Goal: Task Accomplishment & Management: Manage account settings

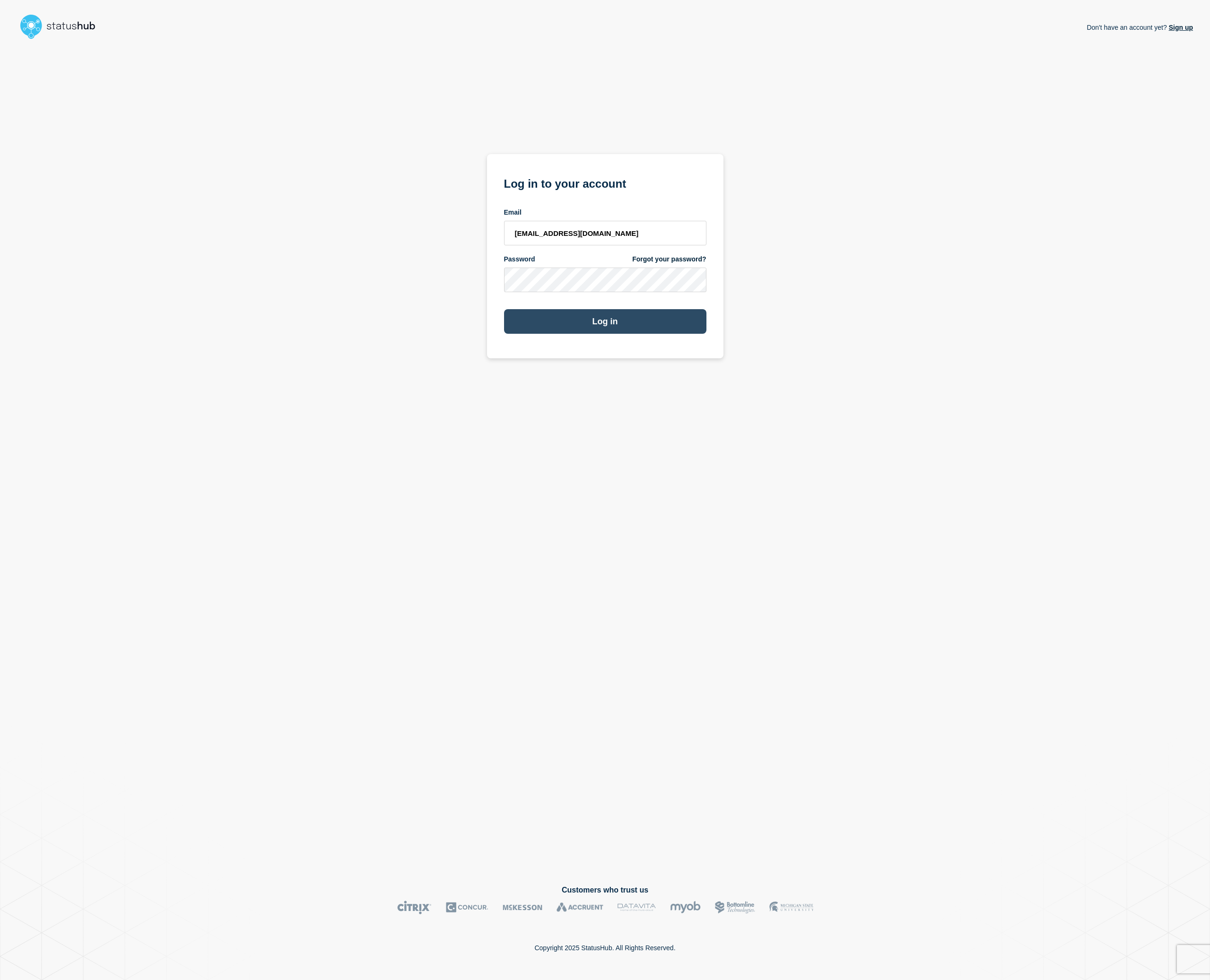
click at [614, 313] on button "Log in" at bounding box center [605, 321] width 202 height 24
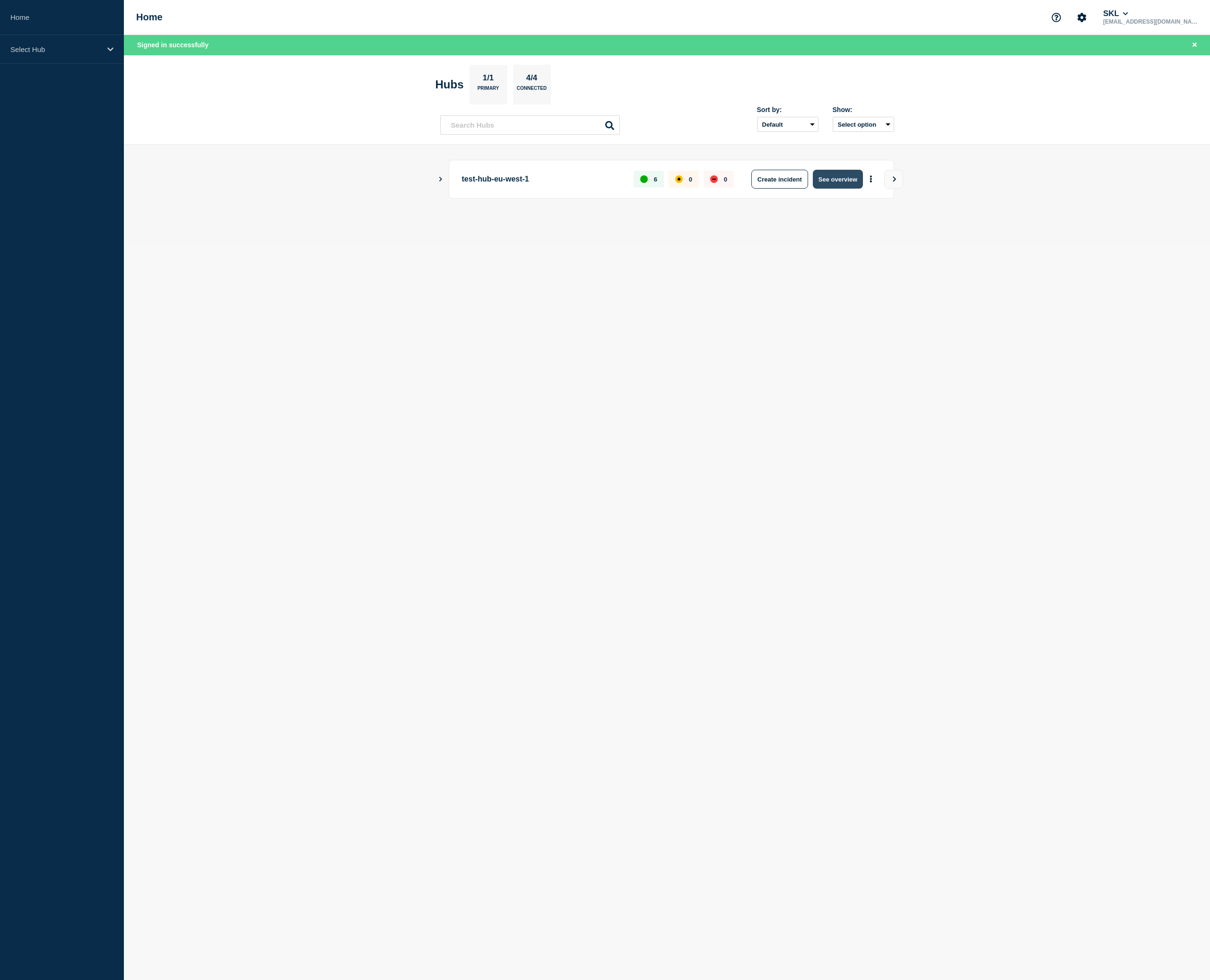
click at [840, 181] on button "See overview" at bounding box center [837, 179] width 50 height 19
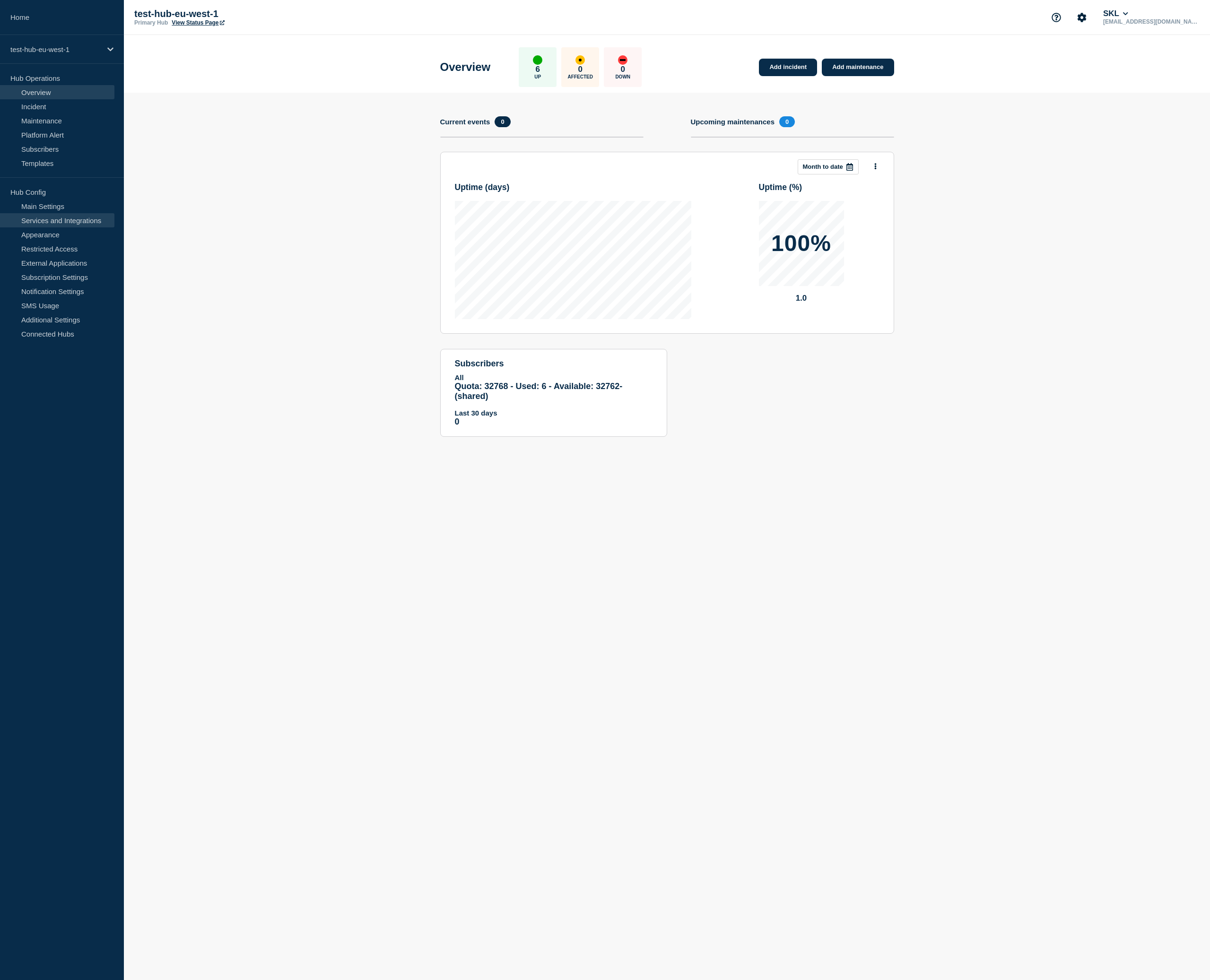
click at [53, 215] on link "Services and Integrations" at bounding box center [57, 220] width 114 height 14
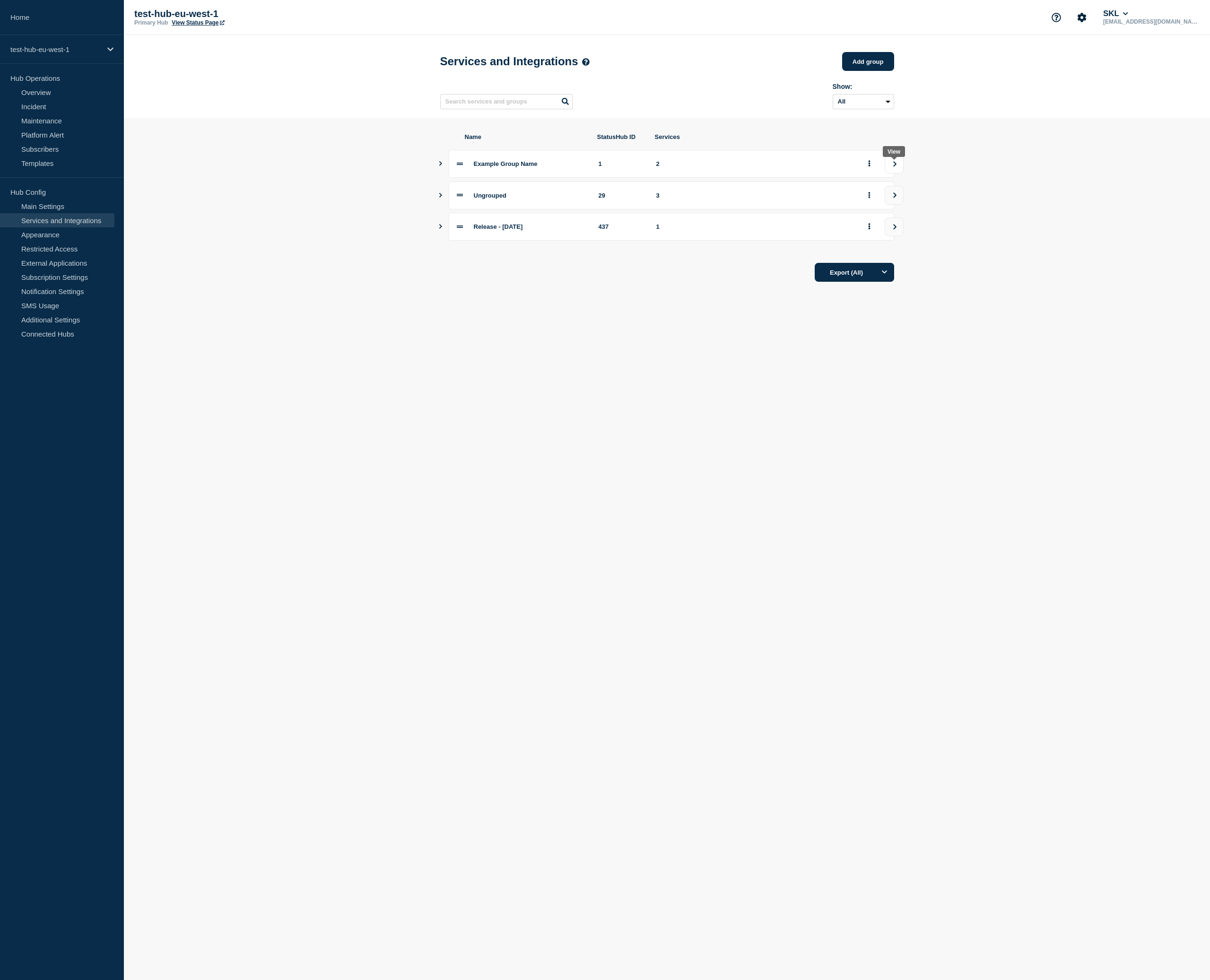
click at [895, 167] on icon "view group" at bounding box center [895, 164] width 6 height 5
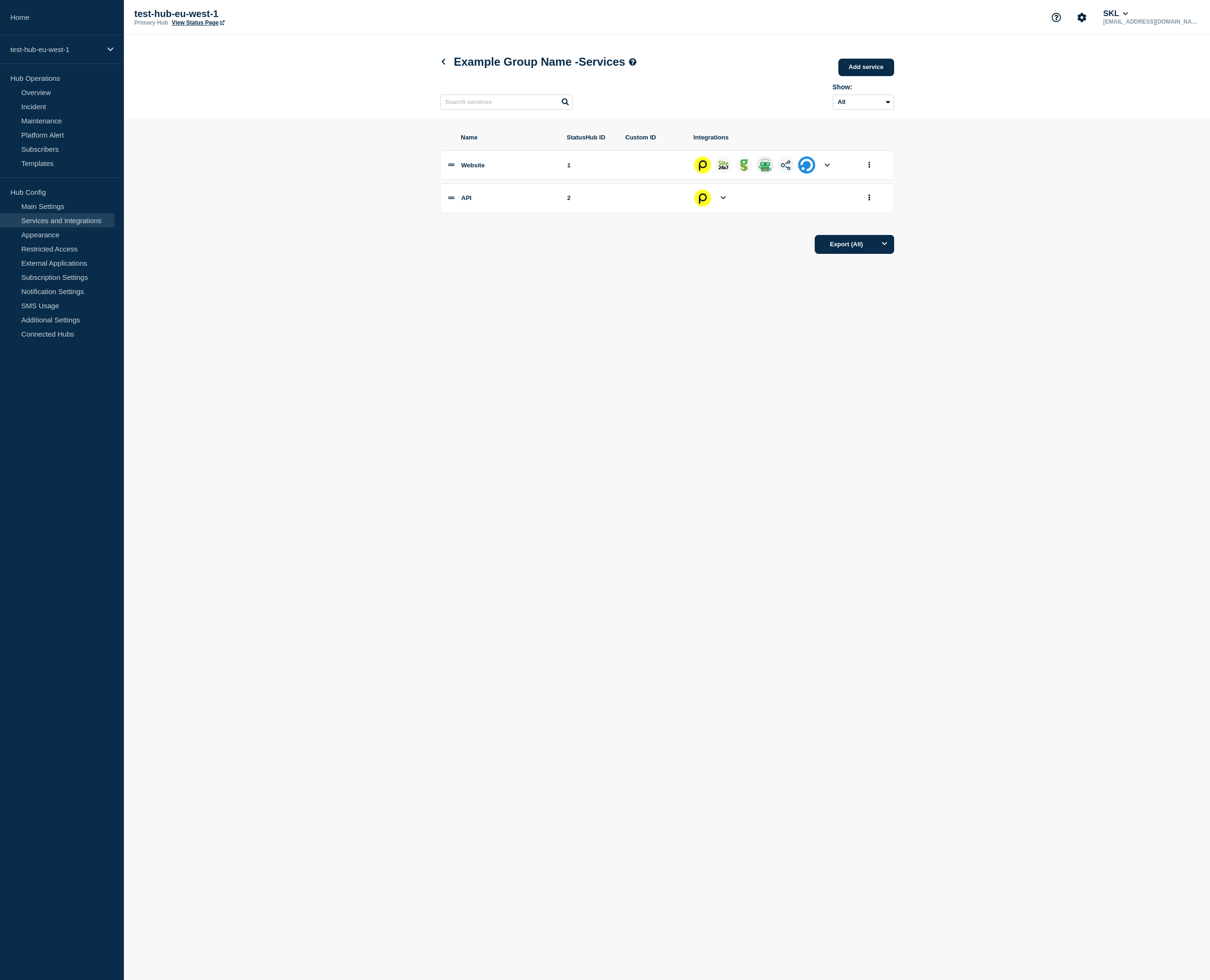
click at [827, 167] on icon at bounding box center [827, 165] width 5 height 3
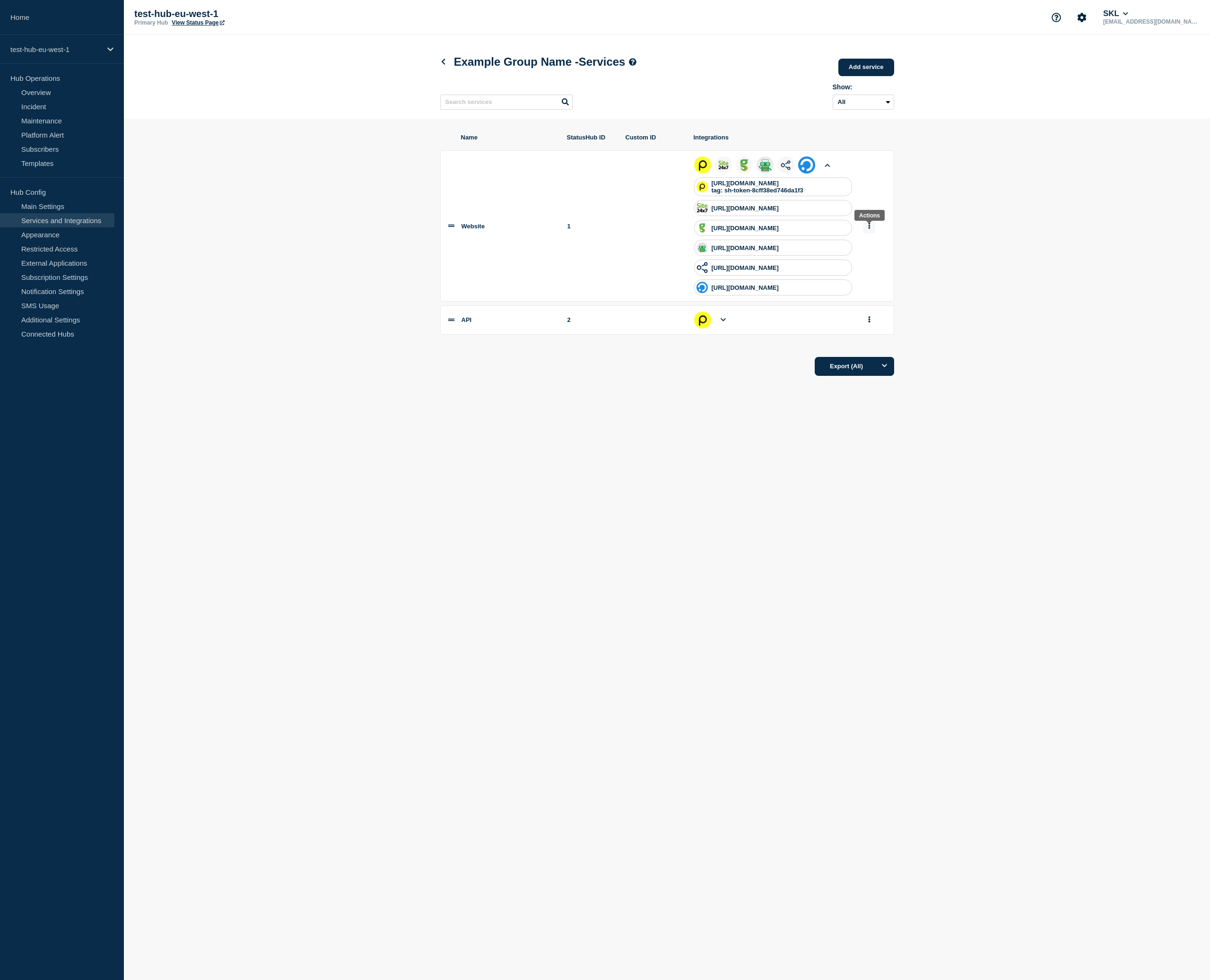
click at [868, 233] on button "group actions" at bounding box center [869, 226] width 12 height 15
click at [865, 249] on button "Edit" at bounding box center [874, 245] width 47 height 15
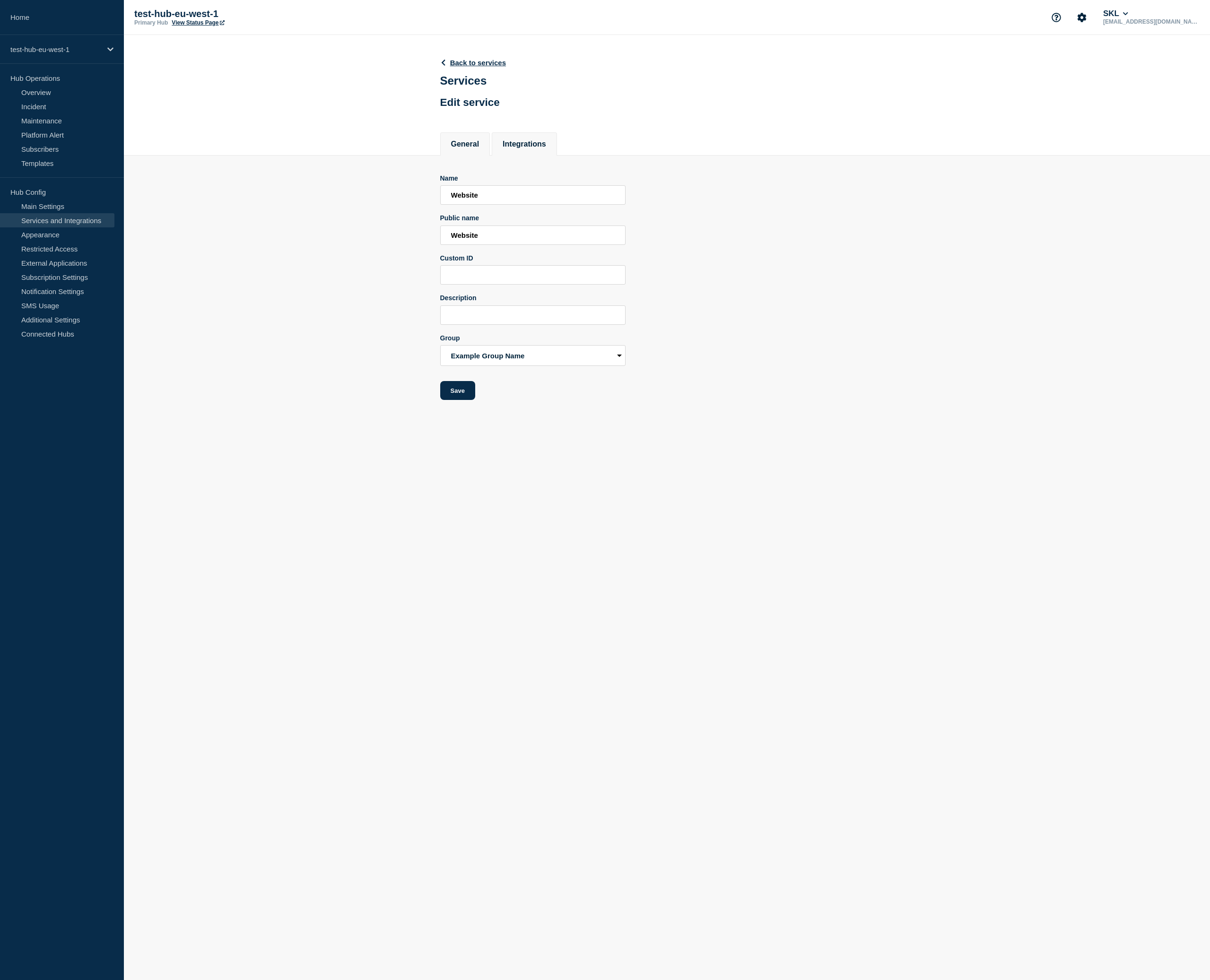
click at [529, 156] on li "Integrations" at bounding box center [524, 144] width 65 height 23
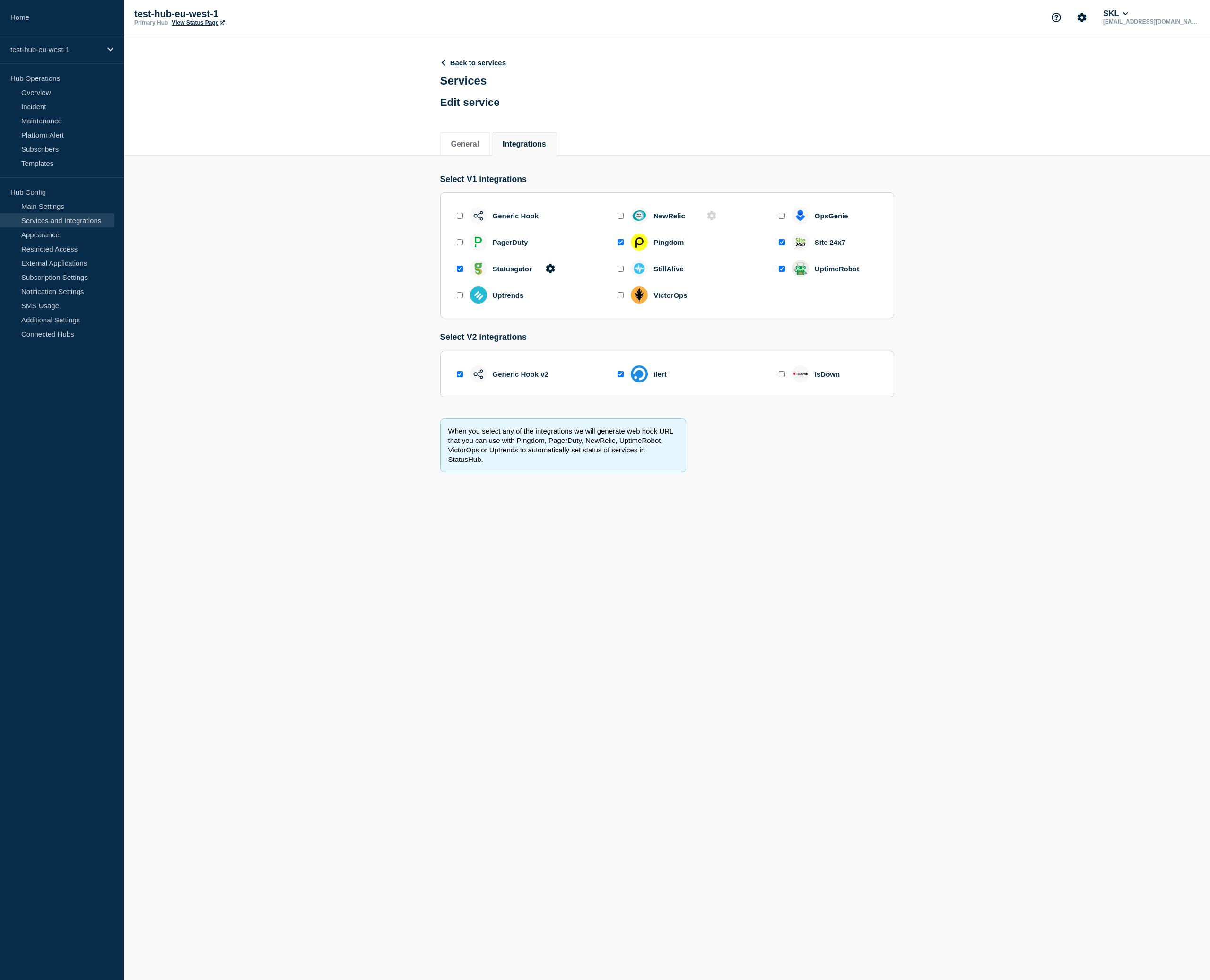
click at [382, 228] on section "Select V1 integrations Generic Hook NewRelic OpsGenie PagerDuty Pingdom Site 24…" at bounding box center [667, 321] width 1086 height 331
click at [445, 64] on icon at bounding box center [443, 63] width 7 height 6
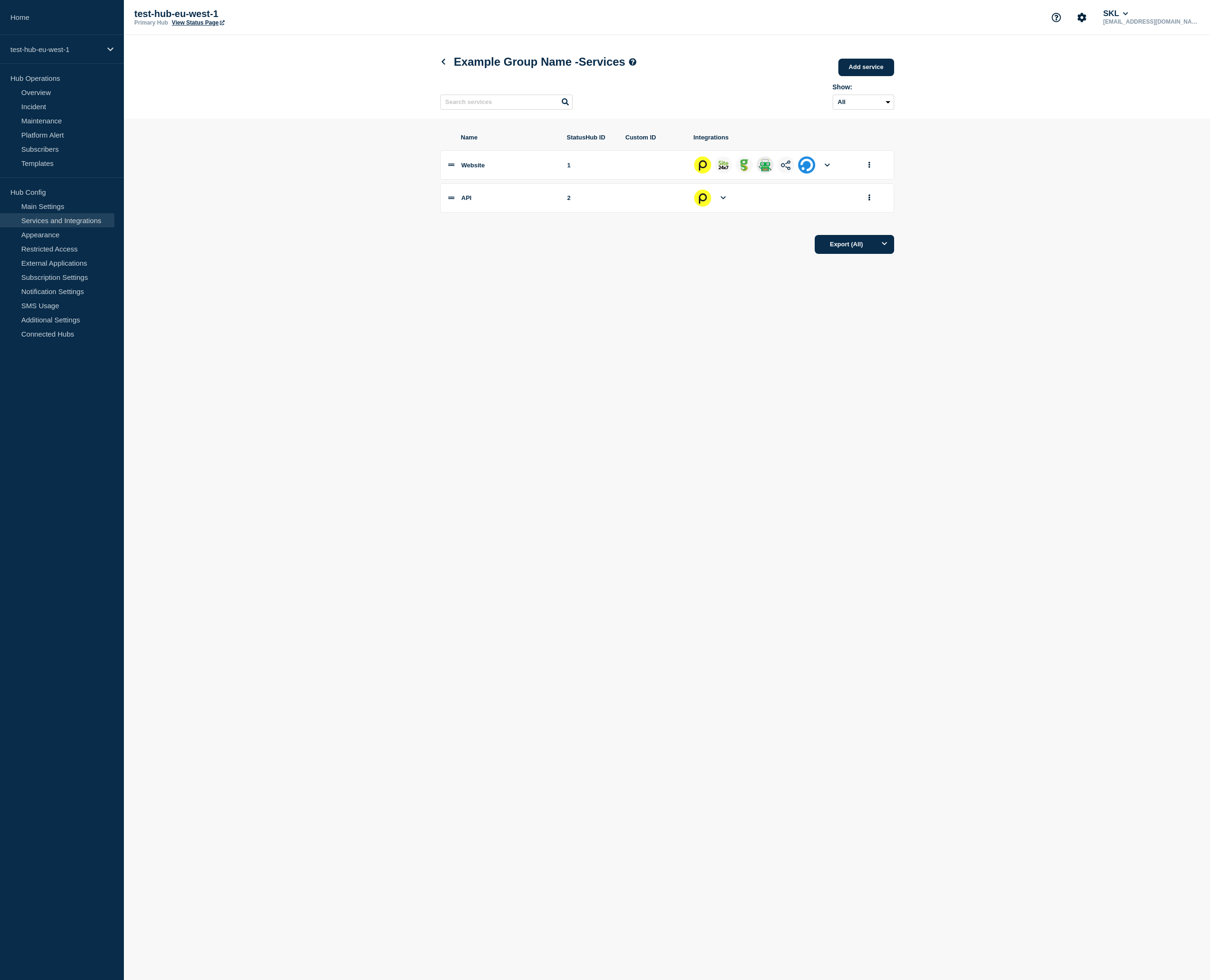
click at [784, 170] on img at bounding box center [785, 165] width 10 height 10
click at [827, 168] on icon at bounding box center [827, 165] width 5 height 6
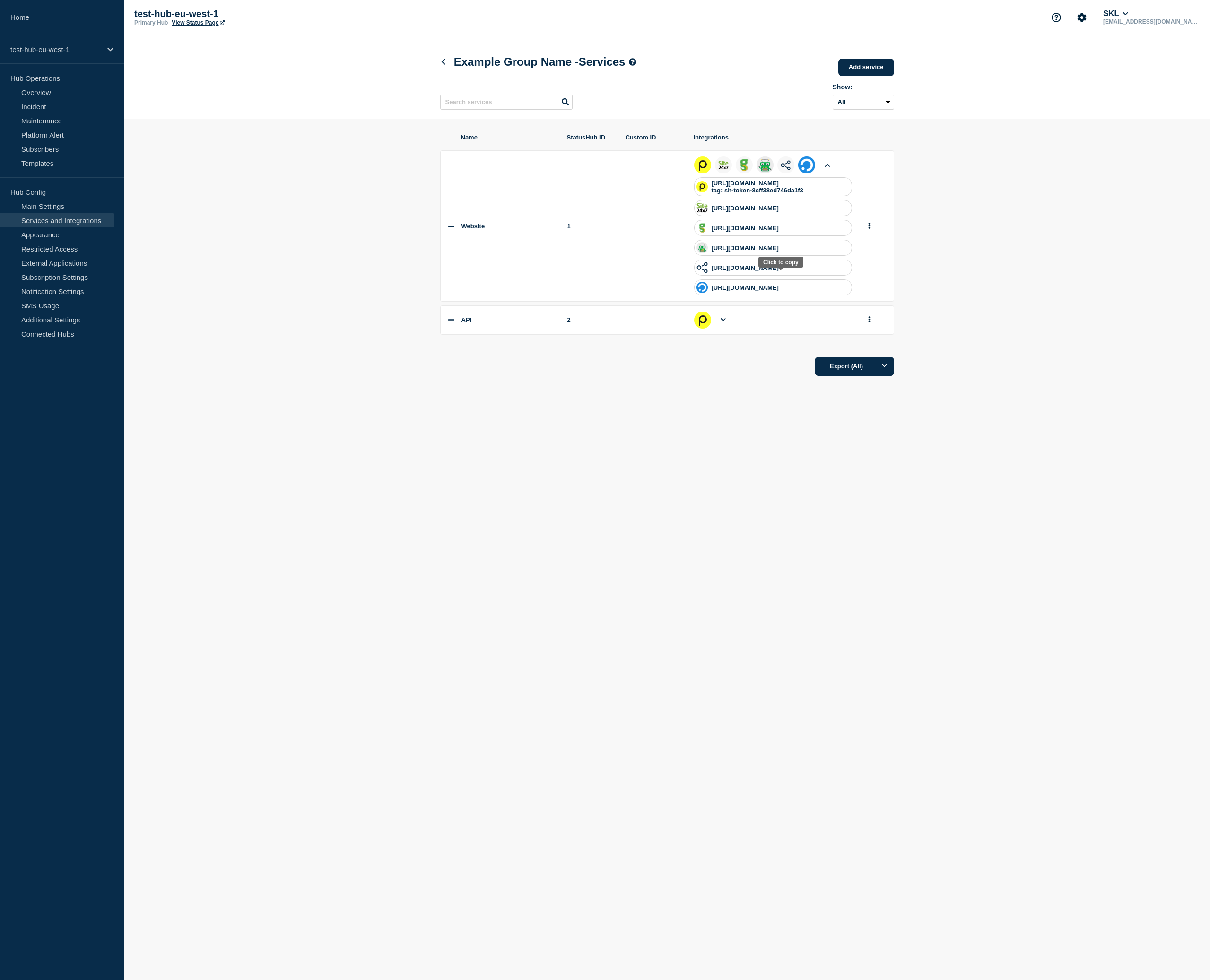
click at [779, 271] on p "[URL][DOMAIN_NAME]" at bounding box center [744, 268] width 67 height 7
